Goal: Check status: Check status

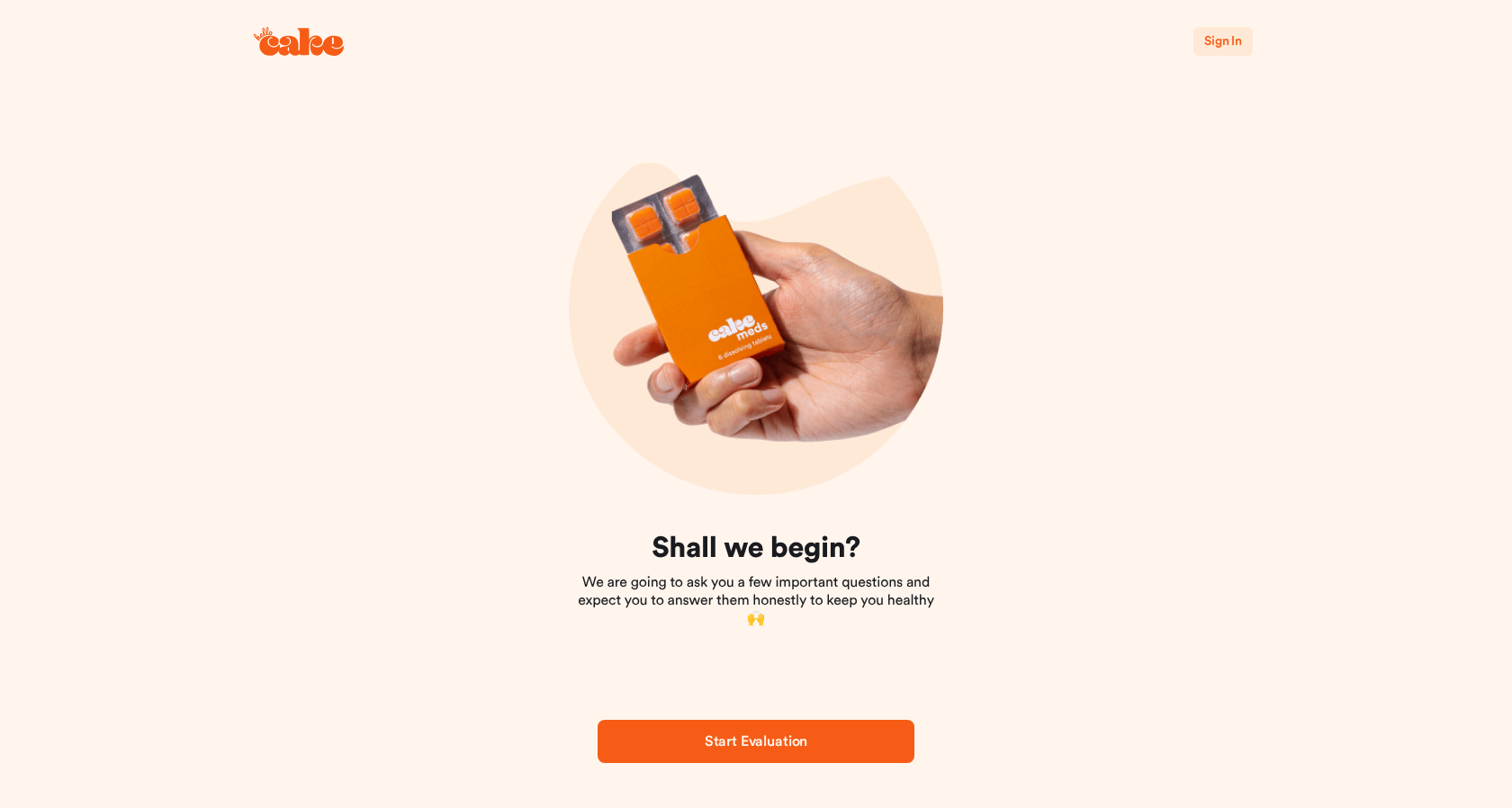
click at [1212, 47] on span "Sign In" at bounding box center [1223, 41] width 38 height 13
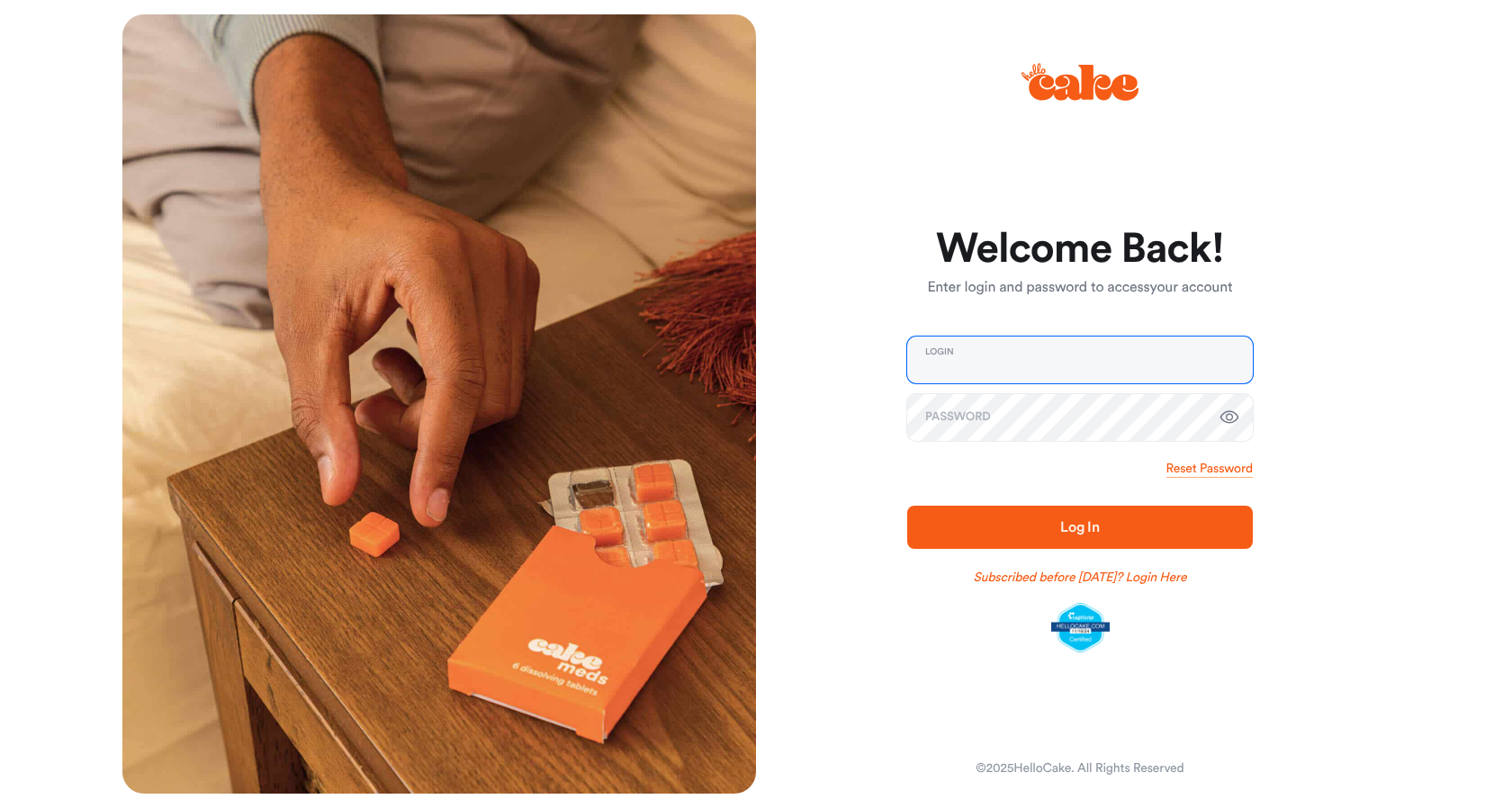
click at [1027, 369] on input "email" at bounding box center [1080, 360] width 346 height 47
type input "**********"
click at [1078, 526] on span "Log In" at bounding box center [1080, 527] width 39 height 15
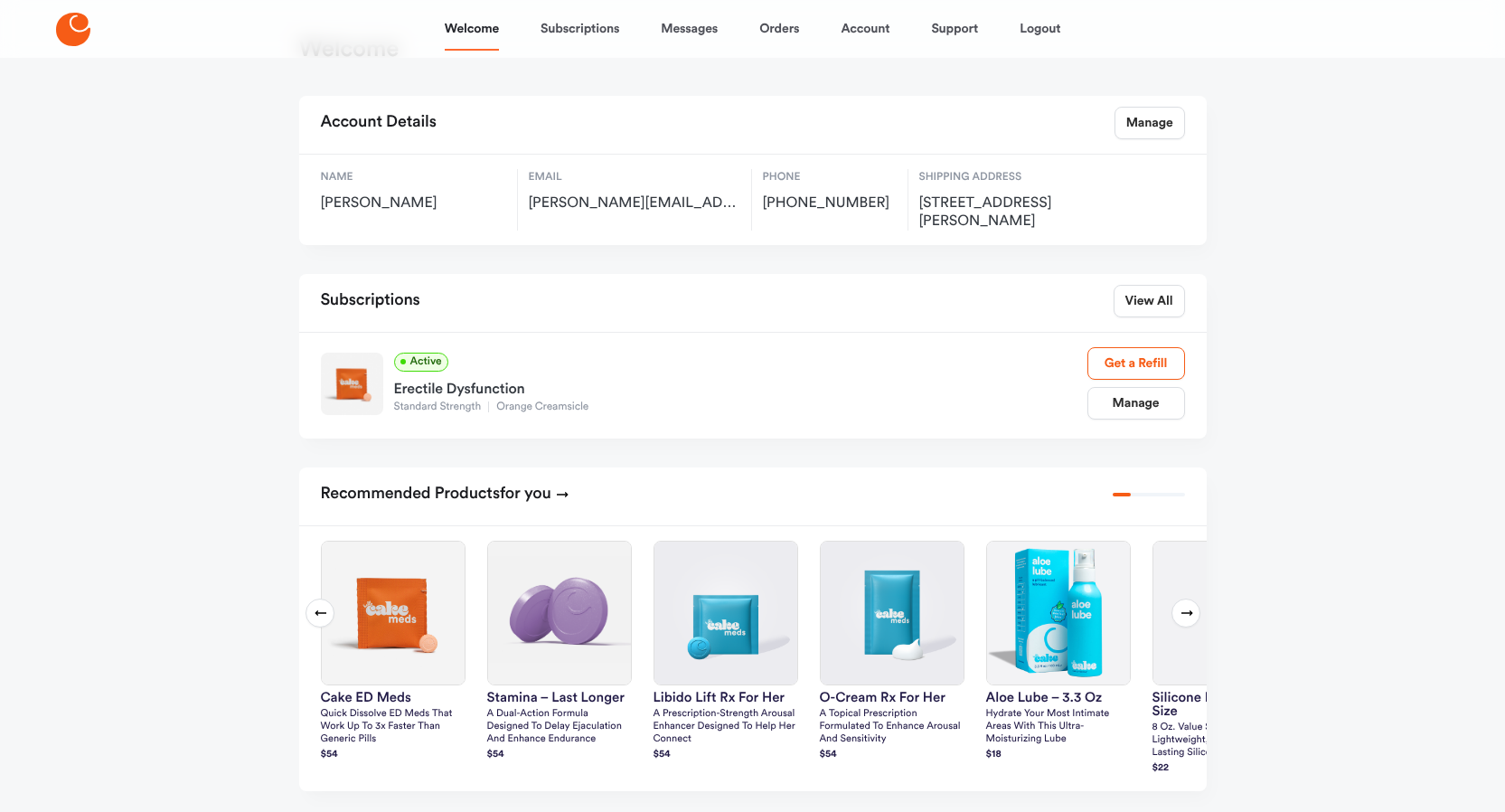
scroll to position [74, 0]
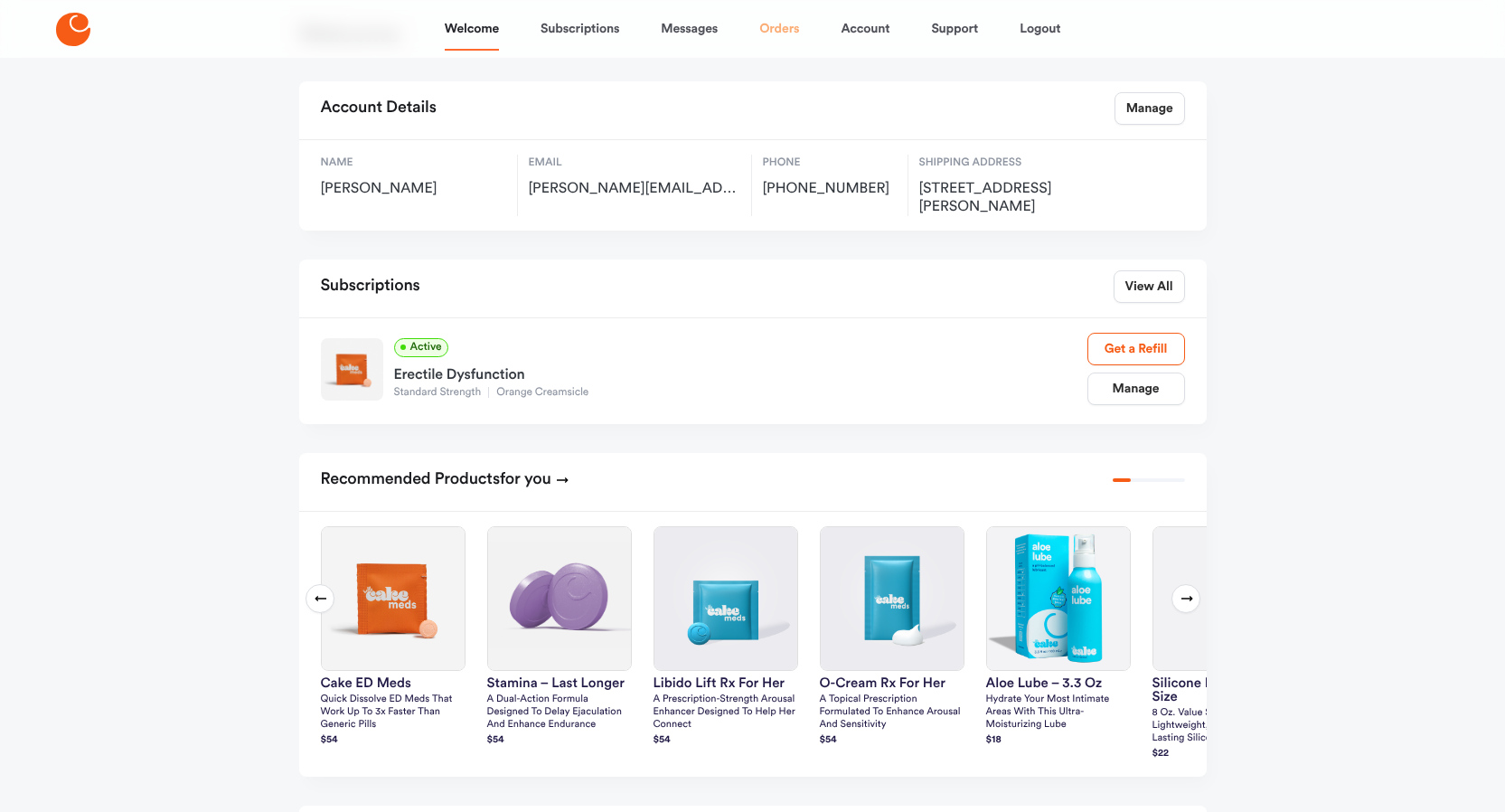
click at [782, 24] on link "Orders" at bounding box center [780, 29] width 39 height 43
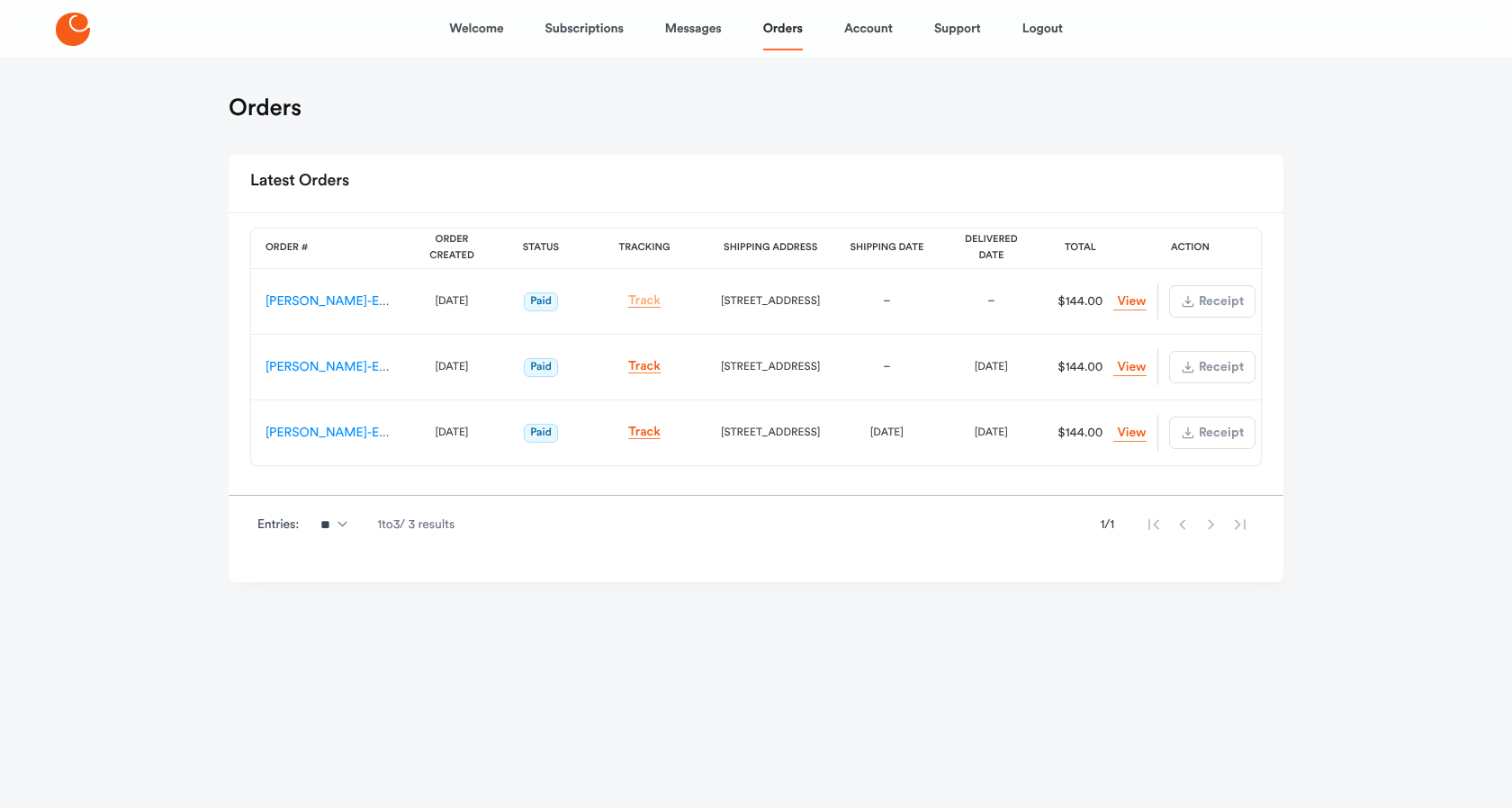
click at [647, 304] on link "Track" at bounding box center [644, 301] width 32 height 14
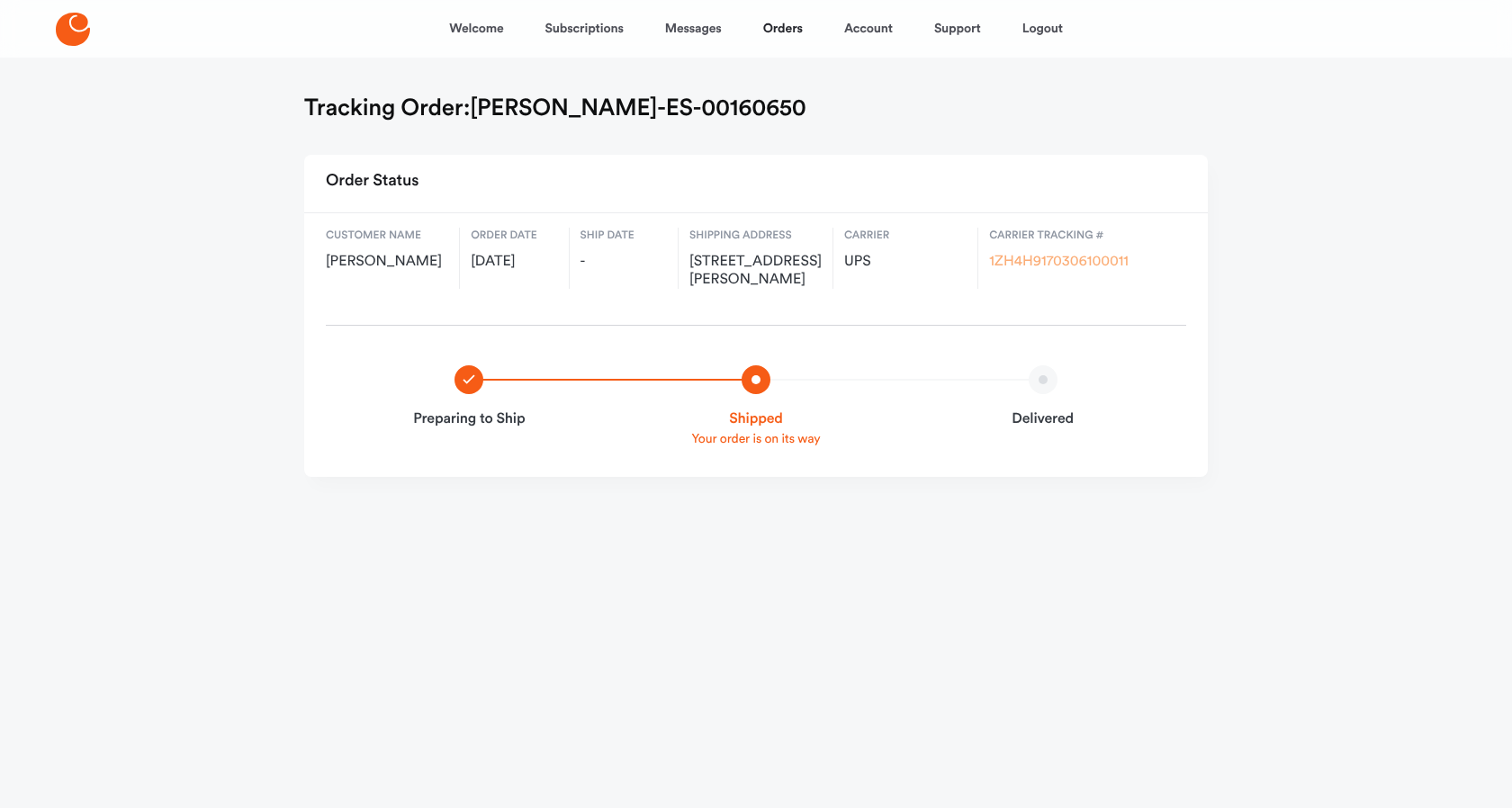
click at [995, 261] on link "1ZH4H9170306100011" at bounding box center [1059, 261] width 139 height 15
